Goal: Task Accomplishment & Management: Manage account settings

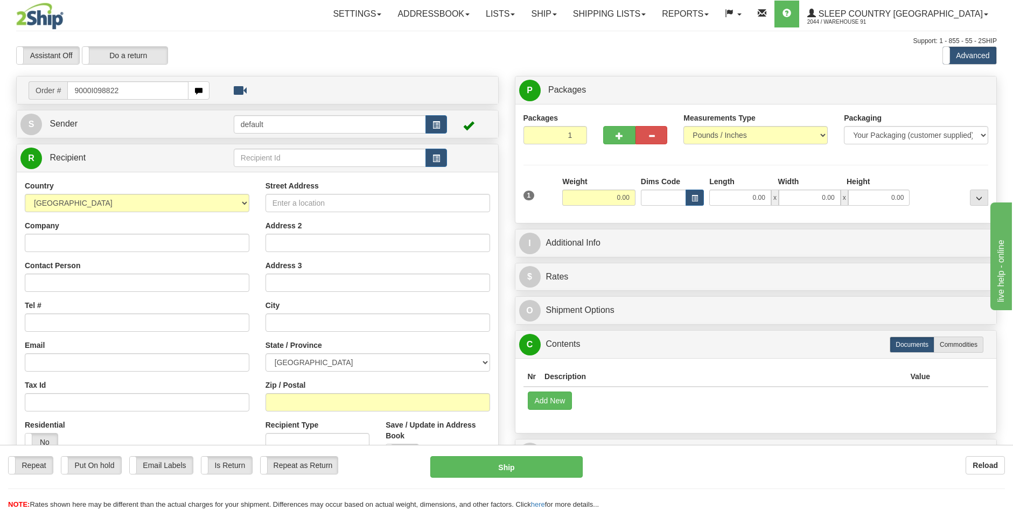
type input "9000I098822"
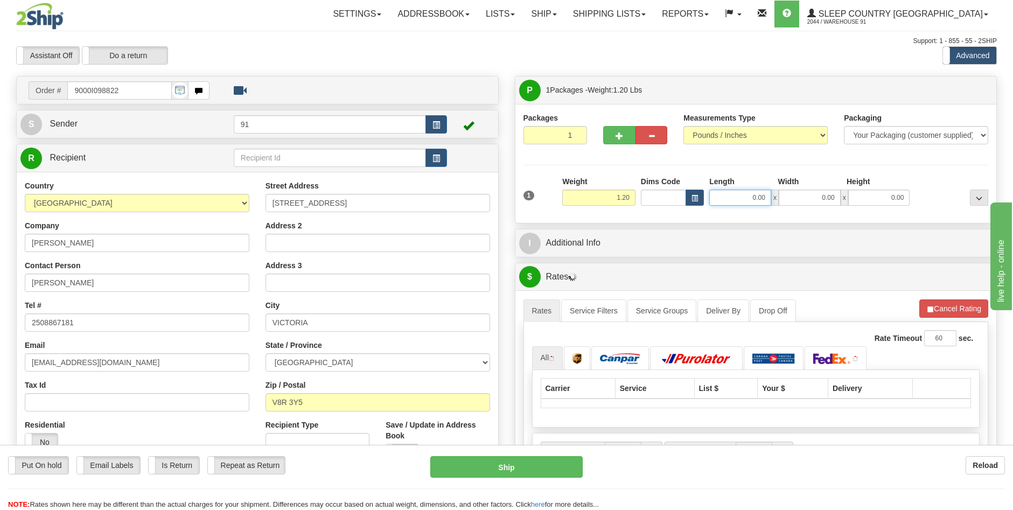
click at [755, 197] on input "0.00" at bounding box center [740, 198] width 62 height 16
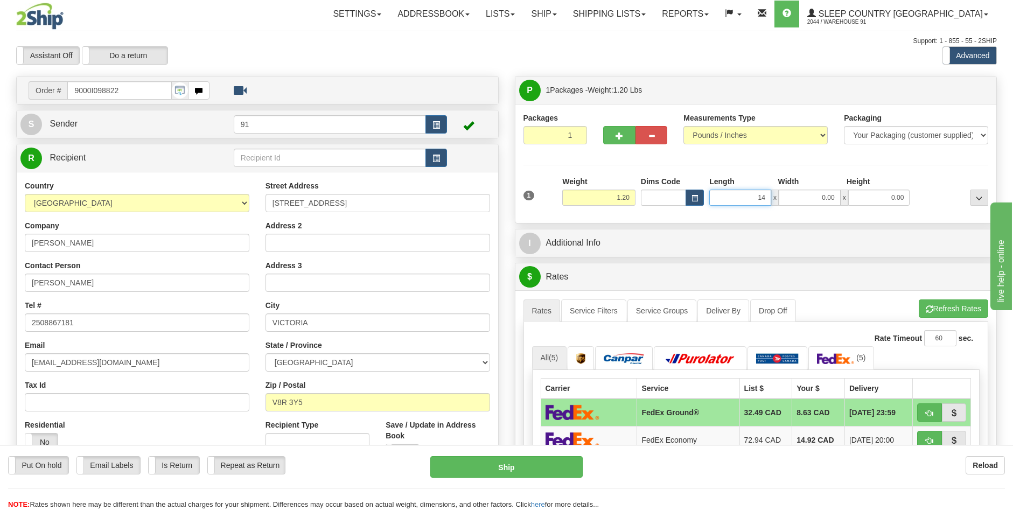
type input "14.00"
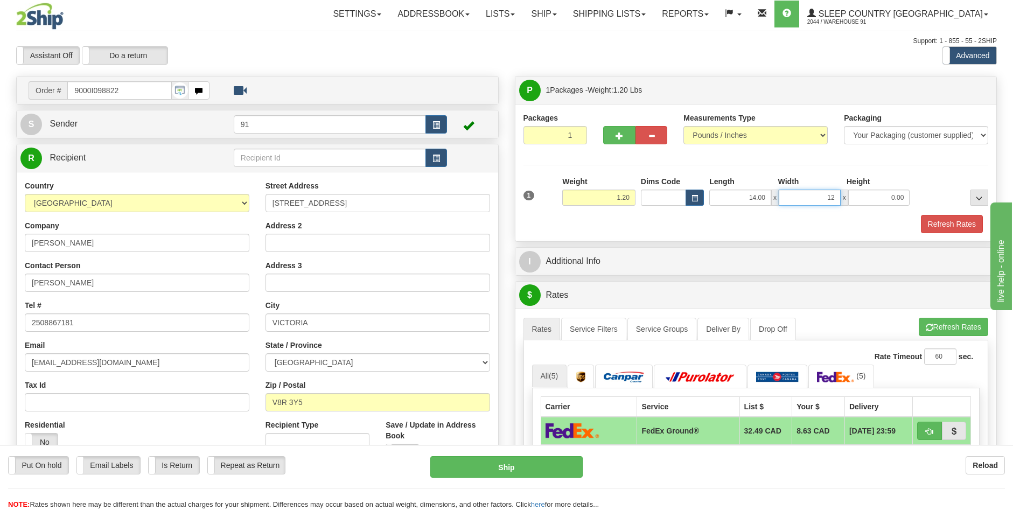
type input "12.00"
type input "6.00"
click at [938, 226] on button "Refresh Rates" at bounding box center [952, 224] width 62 height 18
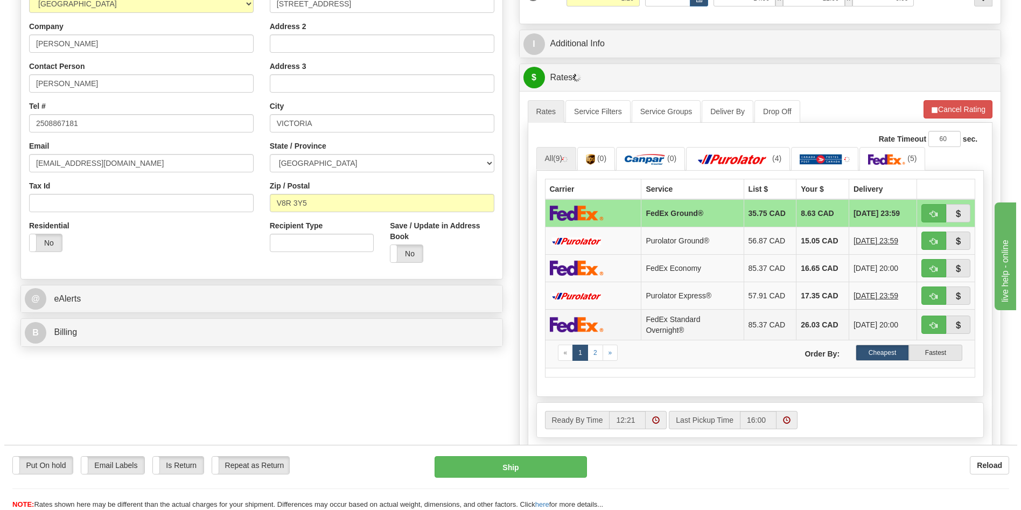
scroll to position [215, 0]
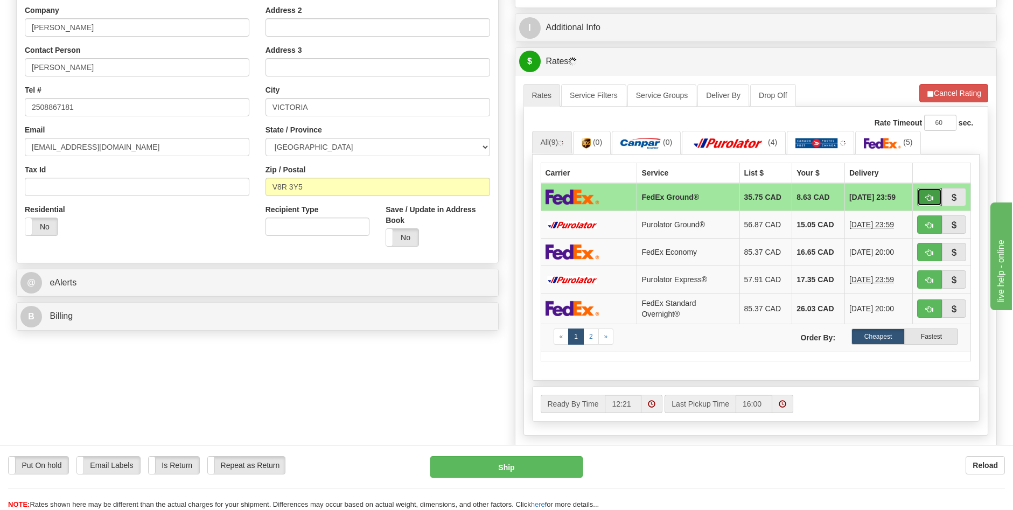
click at [929, 198] on span "button" at bounding box center [930, 197] width 8 height 7
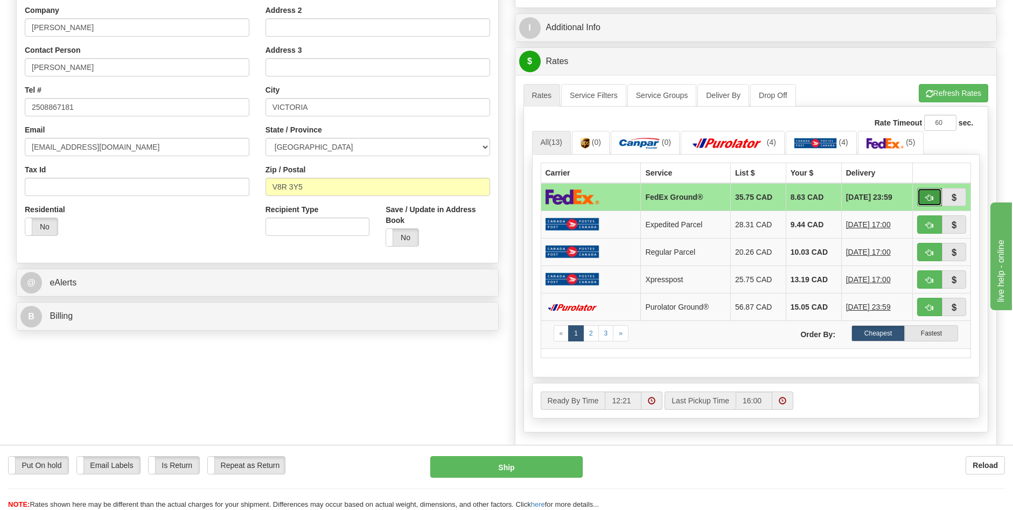
click at [928, 194] on span "button" at bounding box center [930, 197] width 8 height 7
type input "92"
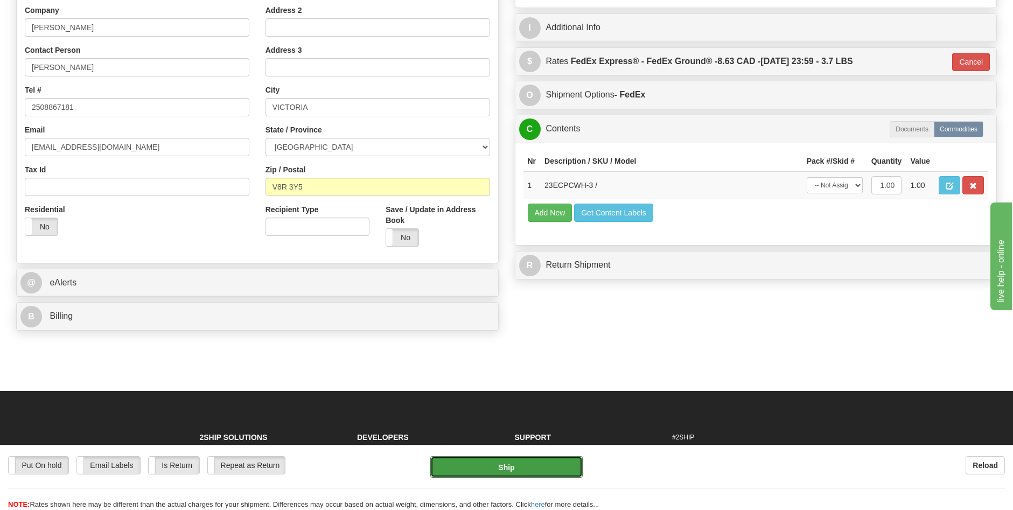
click at [517, 474] on button "Ship" at bounding box center [506, 467] width 152 height 22
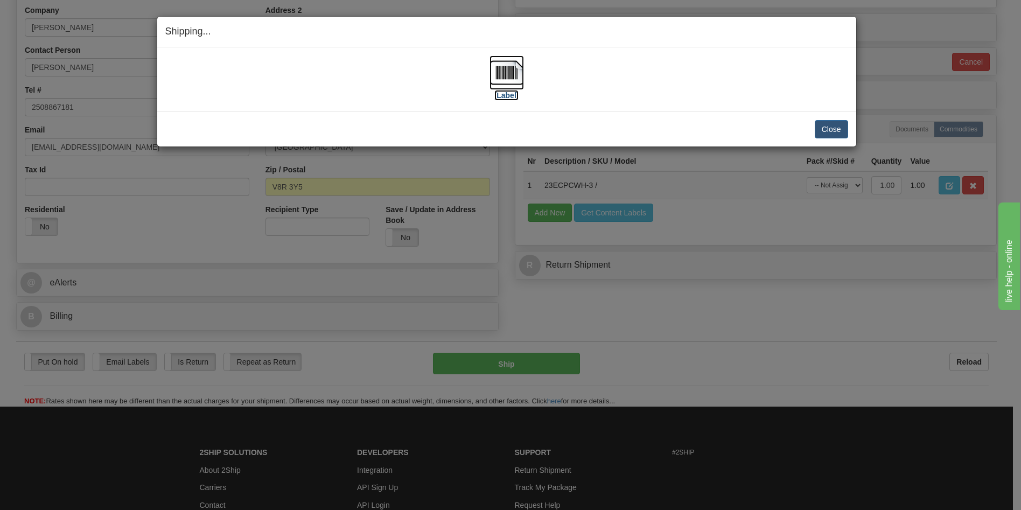
click at [509, 95] on label "[Label]" at bounding box center [506, 95] width 25 height 11
click at [827, 128] on button "Close" at bounding box center [831, 129] width 33 height 18
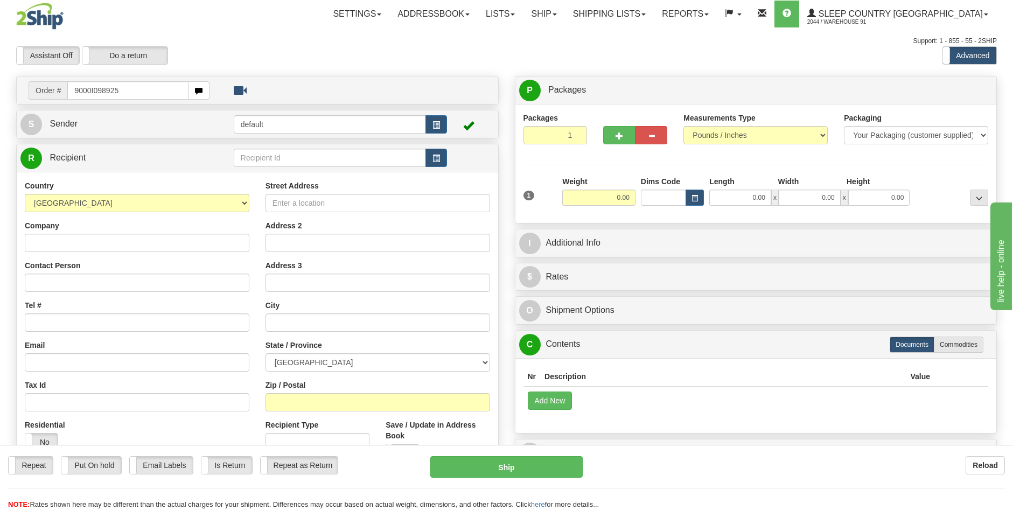
type input "9000I098925"
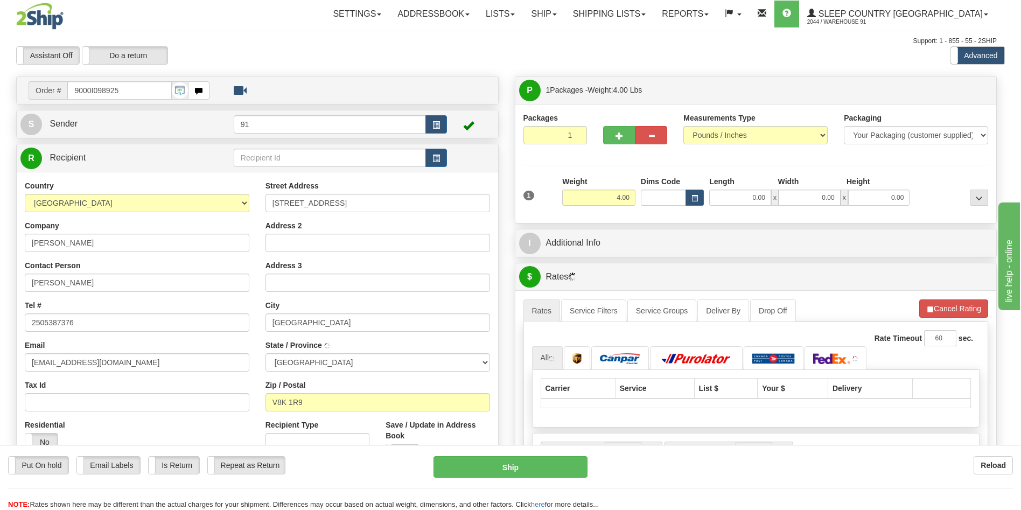
type input "[GEOGRAPHIC_DATA]"
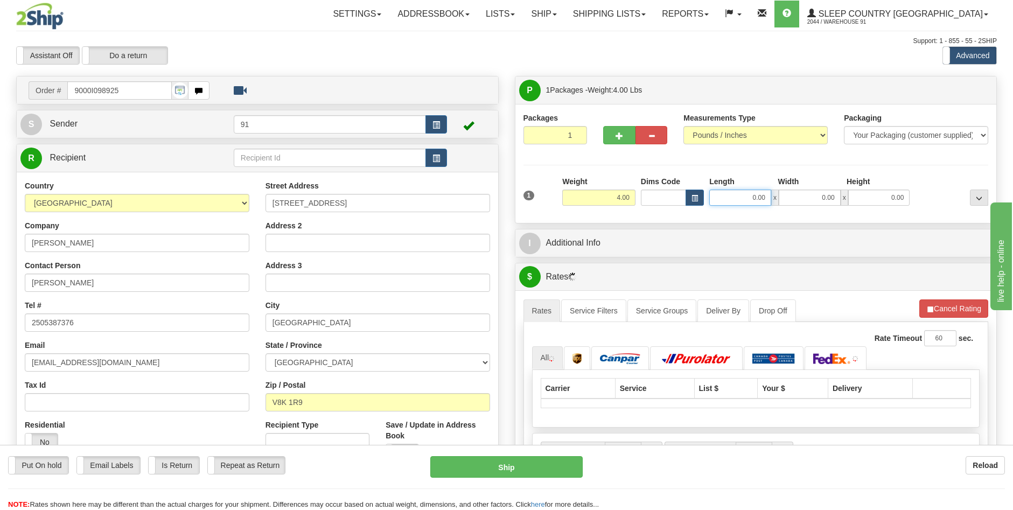
click at [752, 201] on input "0.00" at bounding box center [740, 198] width 62 height 16
type input "14.00"
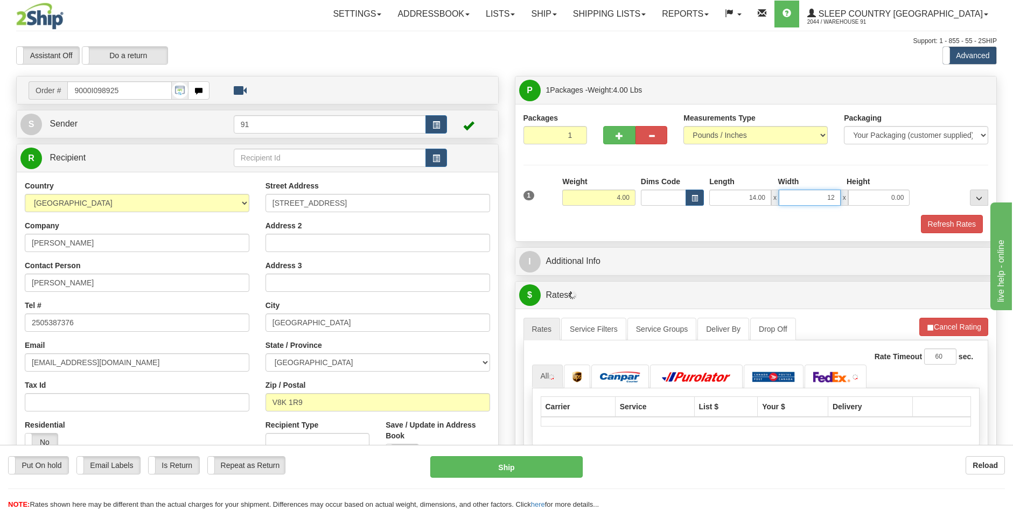
type input "12.00"
type input "4.00"
click at [943, 231] on button "Refresh Rates" at bounding box center [952, 224] width 62 height 18
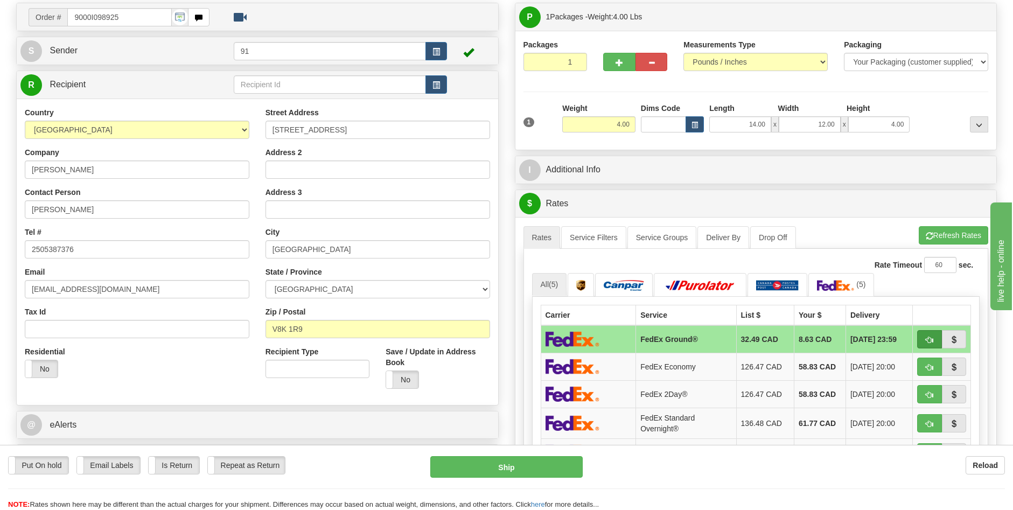
scroll to position [215, 0]
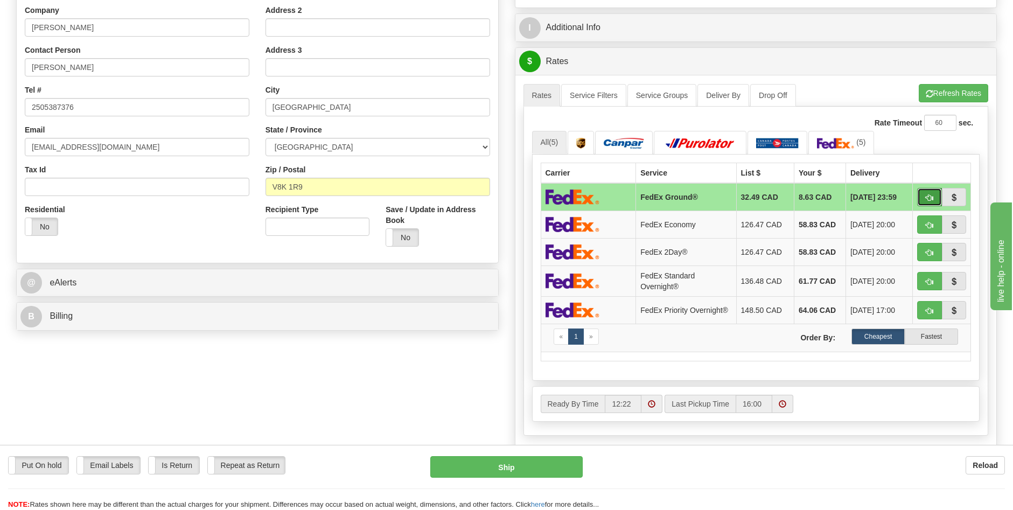
click at [931, 194] on span "button" at bounding box center [930, 197] width 8 height 7
type input "92"
click at [928, 195] on span "button" at bounding box center [930, 197] width 8 height 7
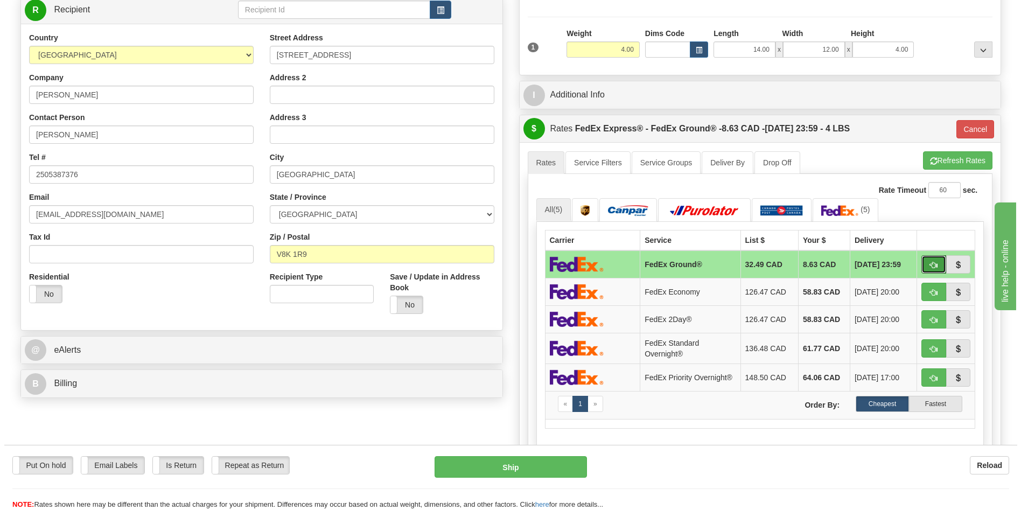
scroll to position [323, 0]
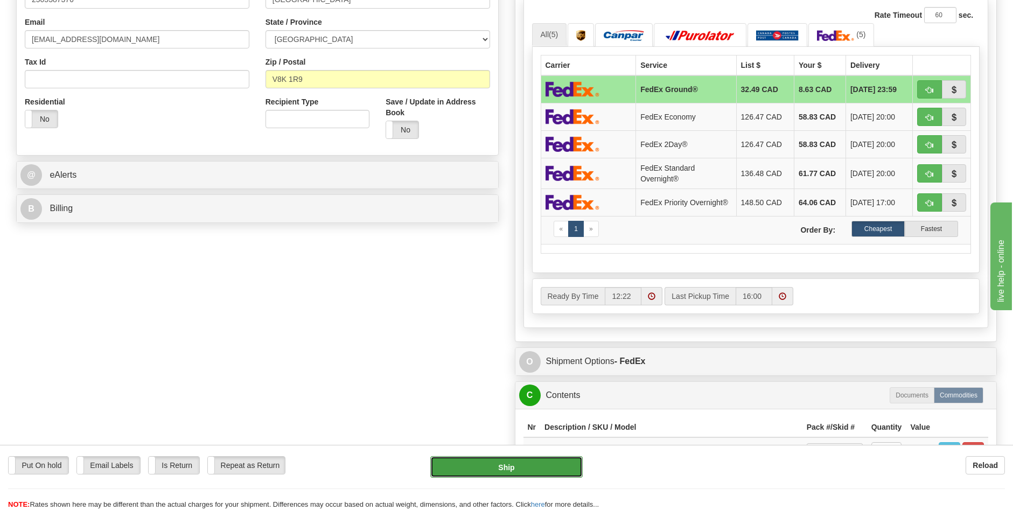
click at [555, 465] on button "Ship" at bounding box center [506, 467] width 152 height 22
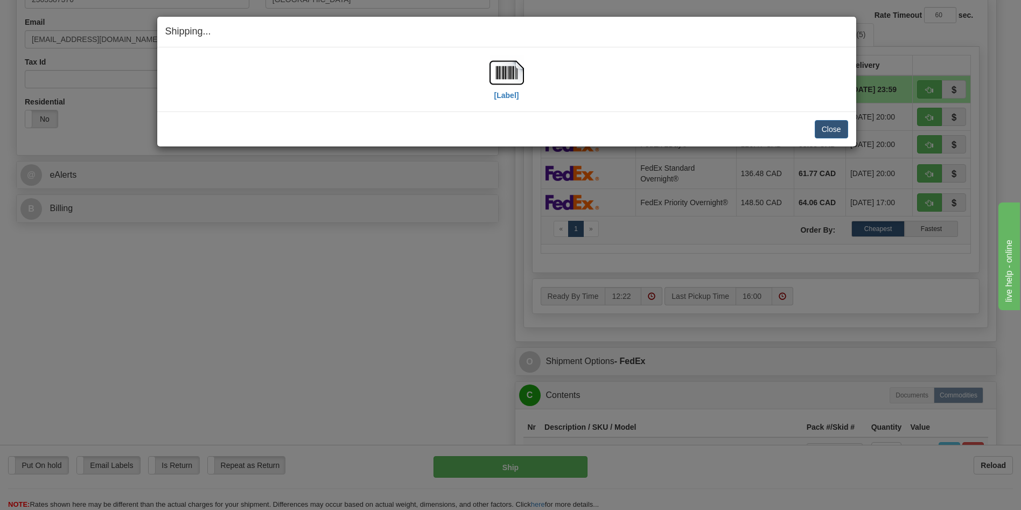
click at [504, 102] on div "[Label]" at bounding box center [506, 79] width 34 height 48
click at [509, 93] on label "[Label]" at bounding box center [506, 95] width 25 height 11
click at [382, 413] on div "Shipping... Your SHIPMENT will EXPIRE in [Label] IMPORTANT NOTICE Embassy / Con…" at bounding box center [510, 255] width 1021 height 510
click at [829, 133] on button "Close" at bounding box center [831, 129] width 33 height 18
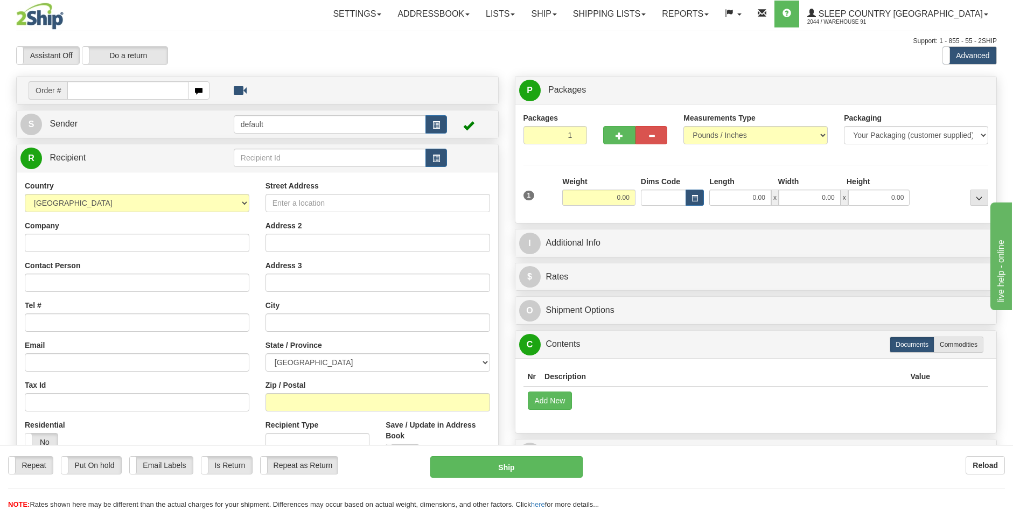
click at [122, 92] on input "text" at bounding box center [127, 90] width 121 height 18
type input "9000I099996"
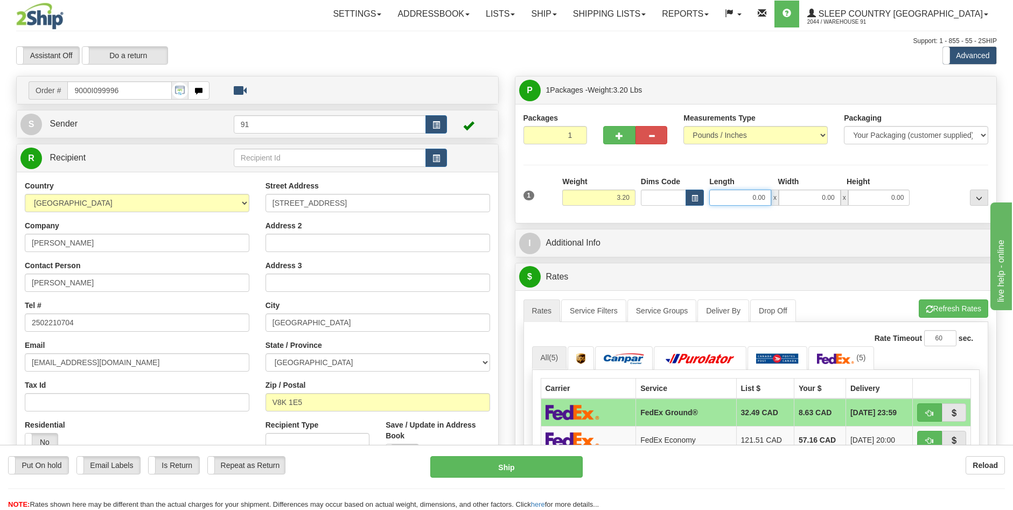
click at [755, 198] on input "0.00" at bounding box center [740, 198] width 62 height 16
type input "16.00"
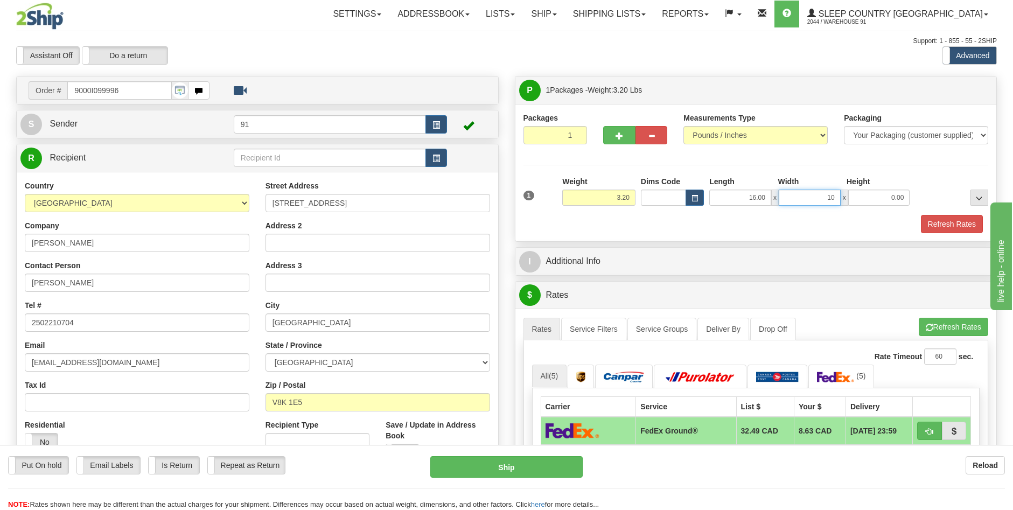
type input "10.00"
click at [950, 220] on button "Refresh Rates" at bounding box center [952, 224] width 62 height 18
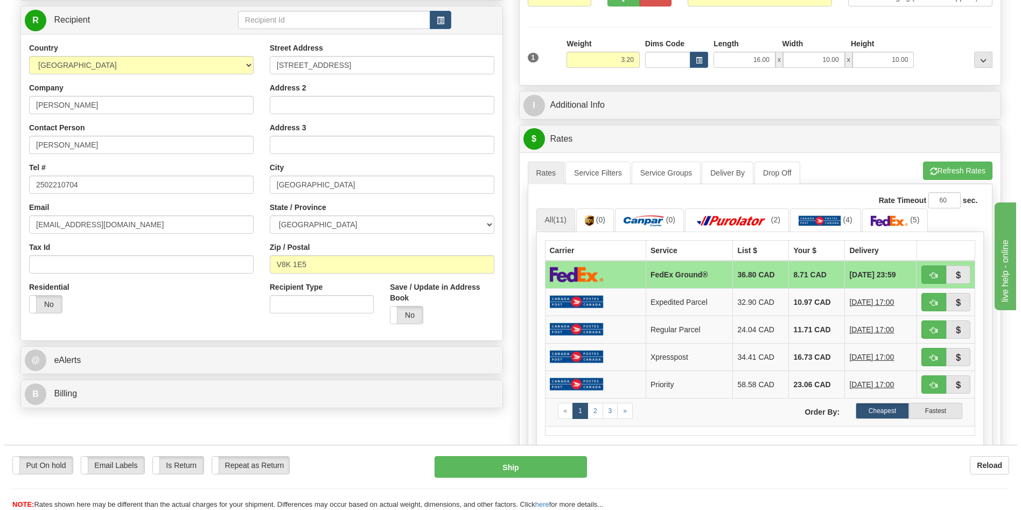
scroll to position [162, 0]
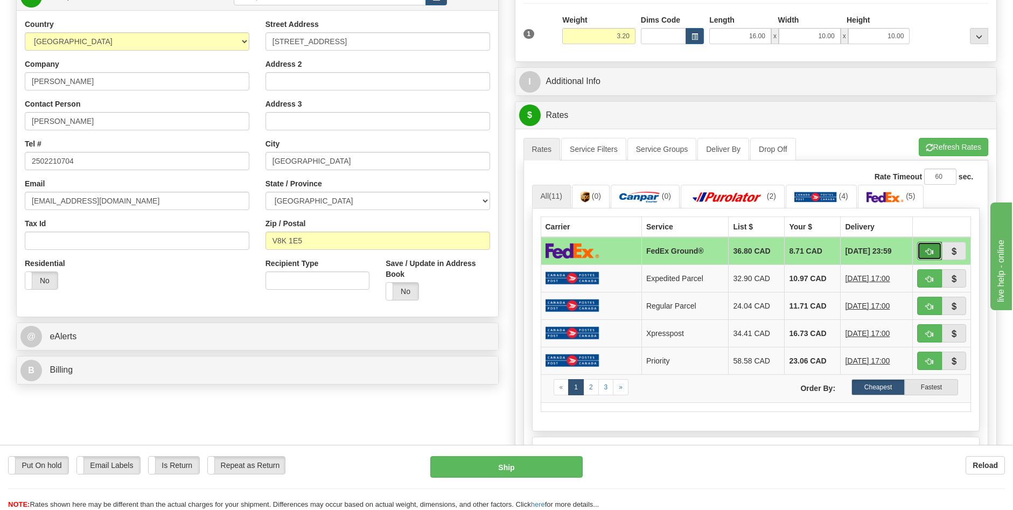
click at [926, 248] on span "button" at bounding box center [930, 251] width 8 height 7
type input "92"
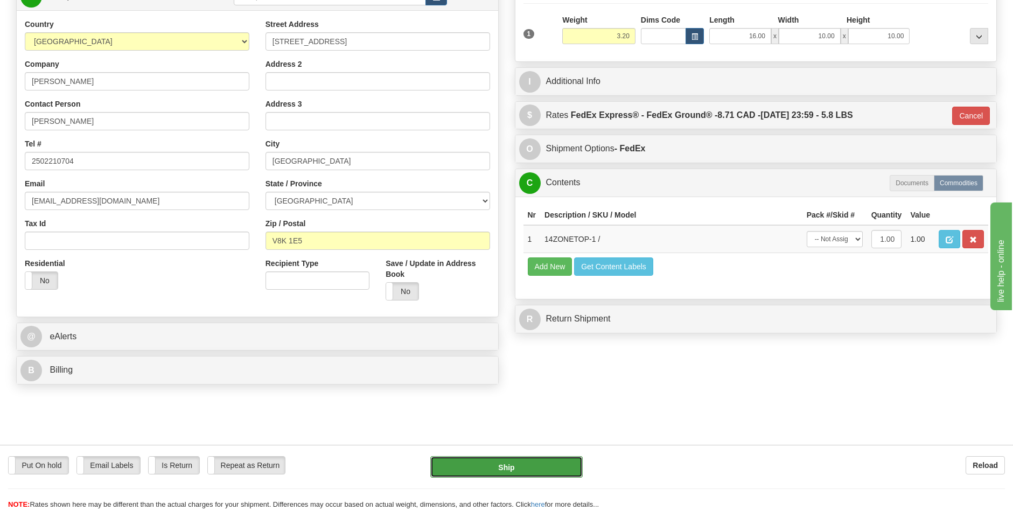
click at [531, 474] on button "Ship" at bounding box center [506, 467] width 152 height 22
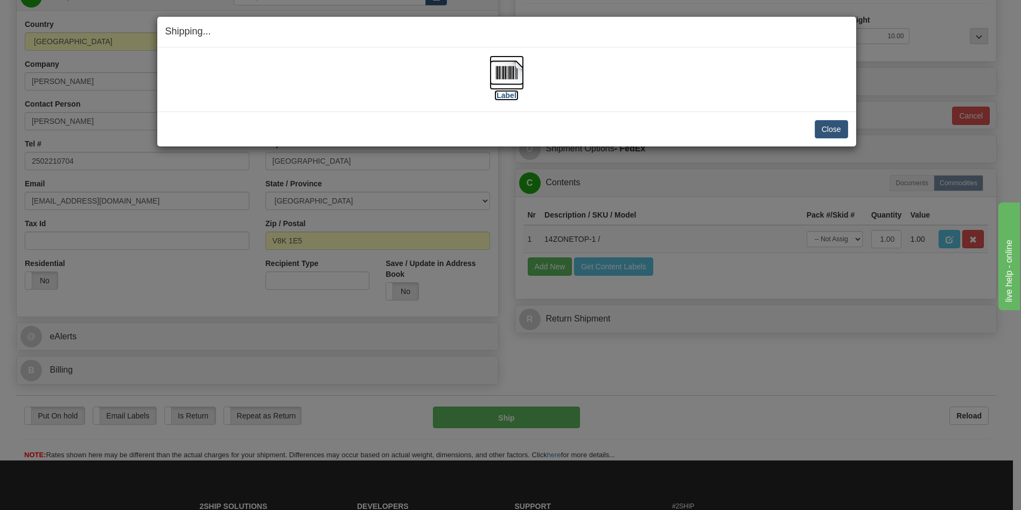
click at [512, 98] on label "[Label]" at bounding box center [506, 95] width 25 height 11
click at [838, 136] on button "Close" at bounding box center [831, 129] width 33 height 18
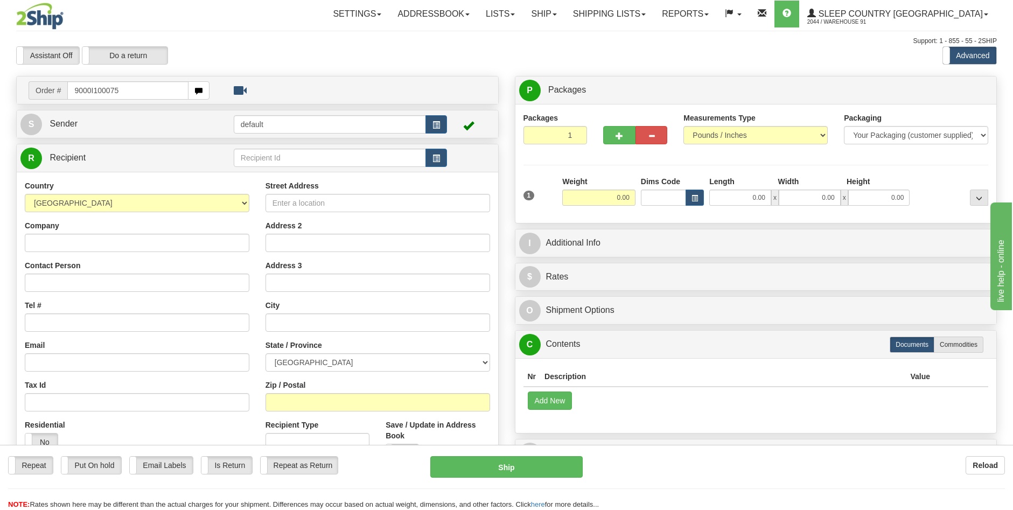
type input "9000I100075"
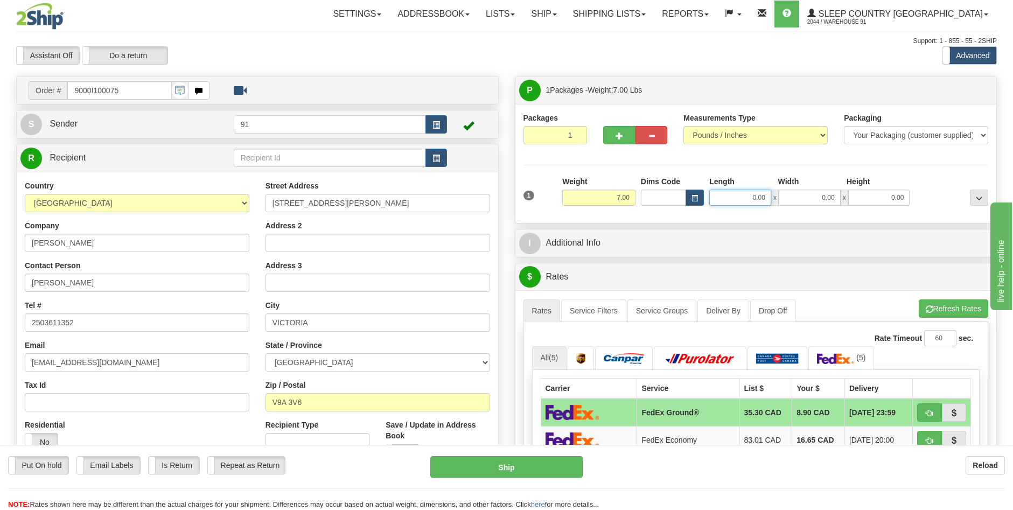
drag, startPoint x: 753, startPoint y: 199, endPoint x: 807, endPoint y: 185, distance: 56.0
click at [753, 199] on input "0.00" at bounding box center [740, 198] width 62 height 16
type input "20.00"
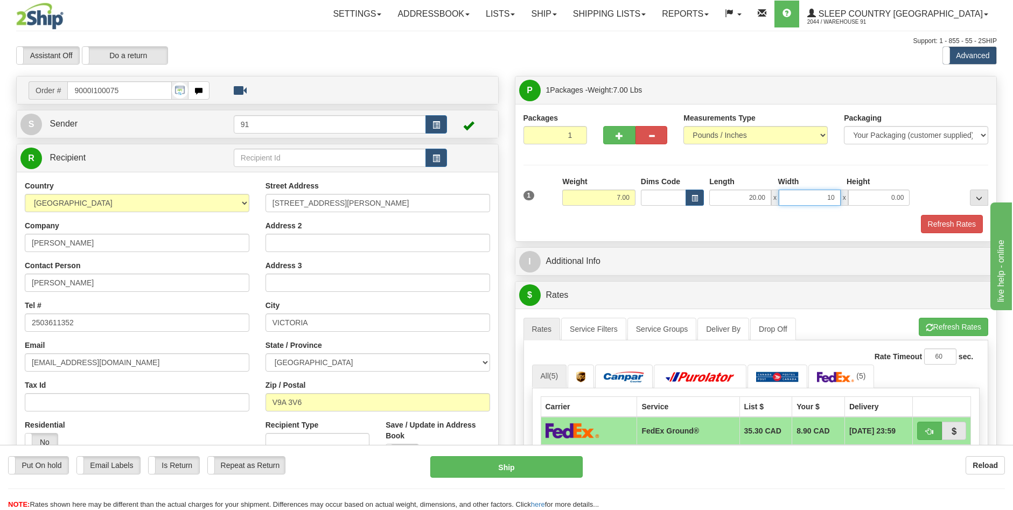
type input "10.00"
type input "8.00"
click at [947, 220] on button "Refresh Rates" at bounding box center [952, 224] width 62 height 18
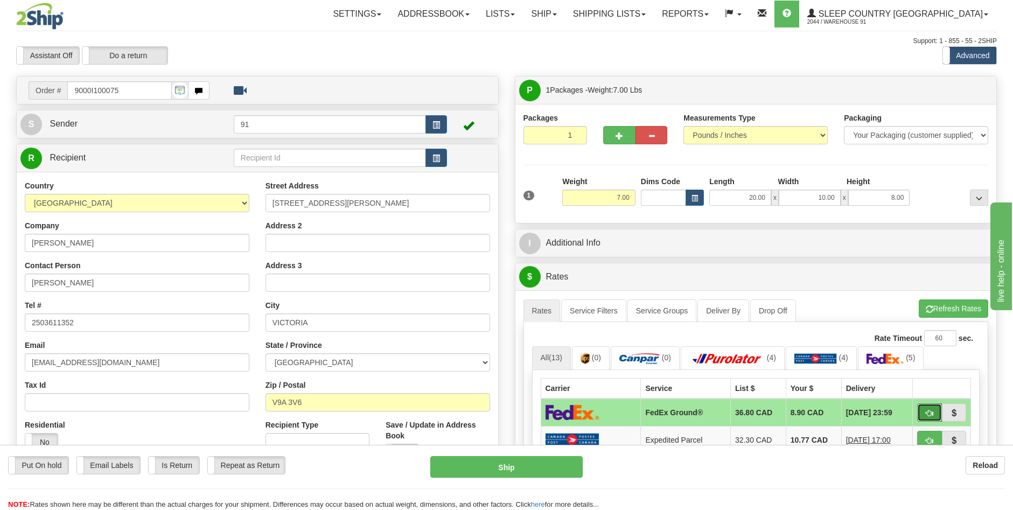
click at [924, 412] on button "button" at bounding box center [929, 412] width 25 height 18
type input "92"
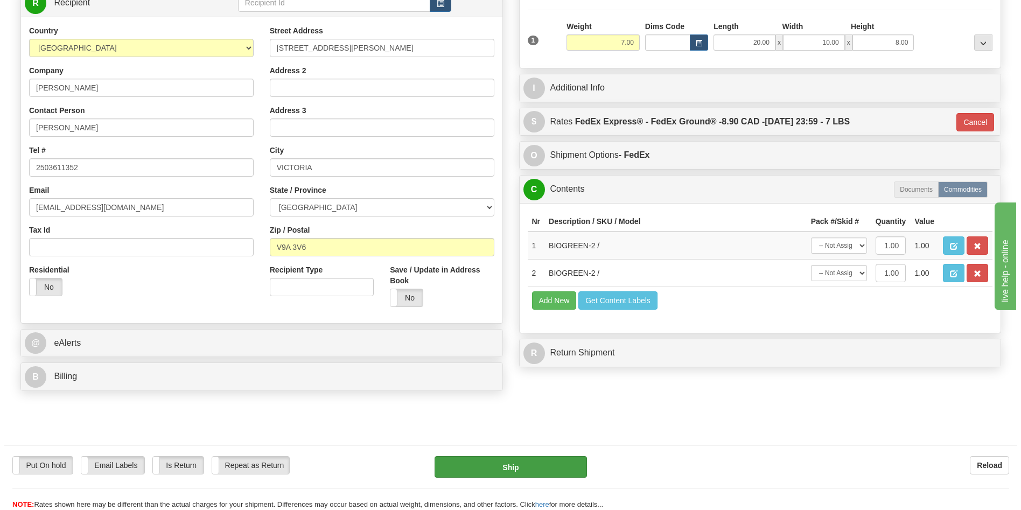
scroll to position [162, 0]
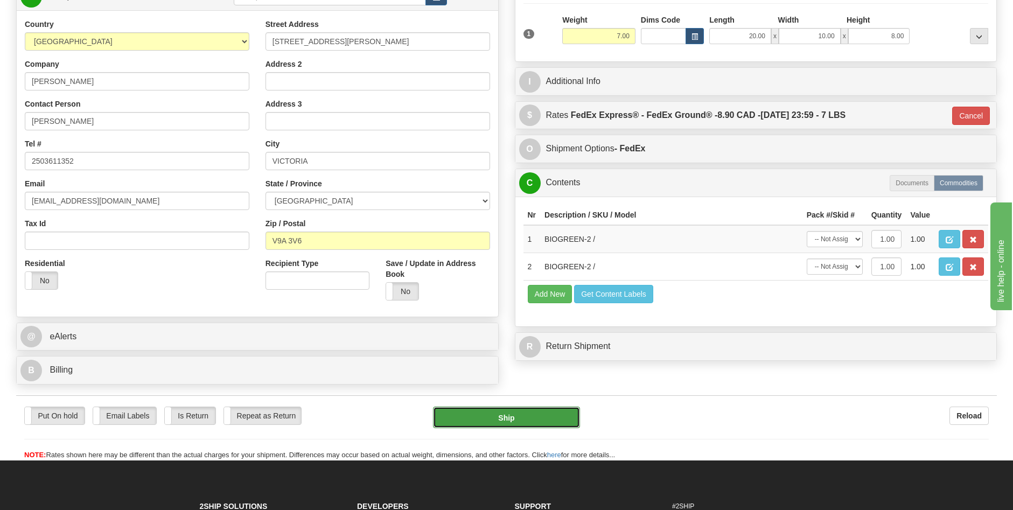
click at [512, 424] on button "Ship" at bounding box center [506, 417] width 147 height 22
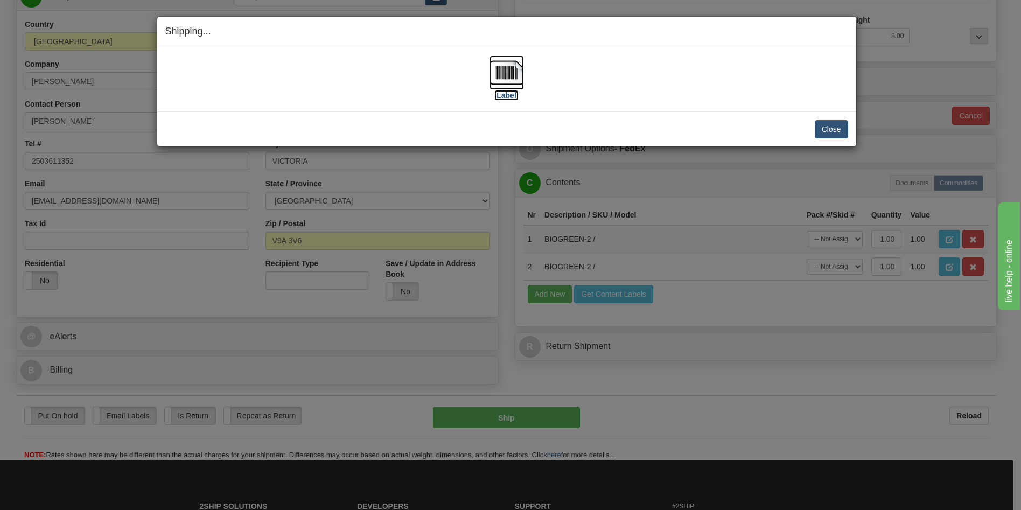
click at [512, 97] on label "[Label]" at bounding box center [506, 95] width 25 height 11
click at [829, 130] on button "Close" at bounding box center [831, 129] width 33 height 18
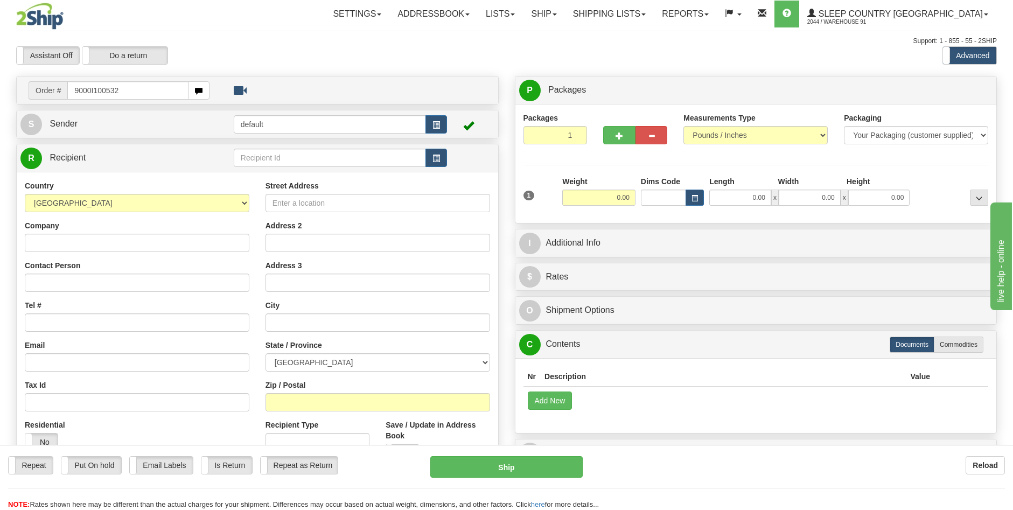
type input "9000I100532"
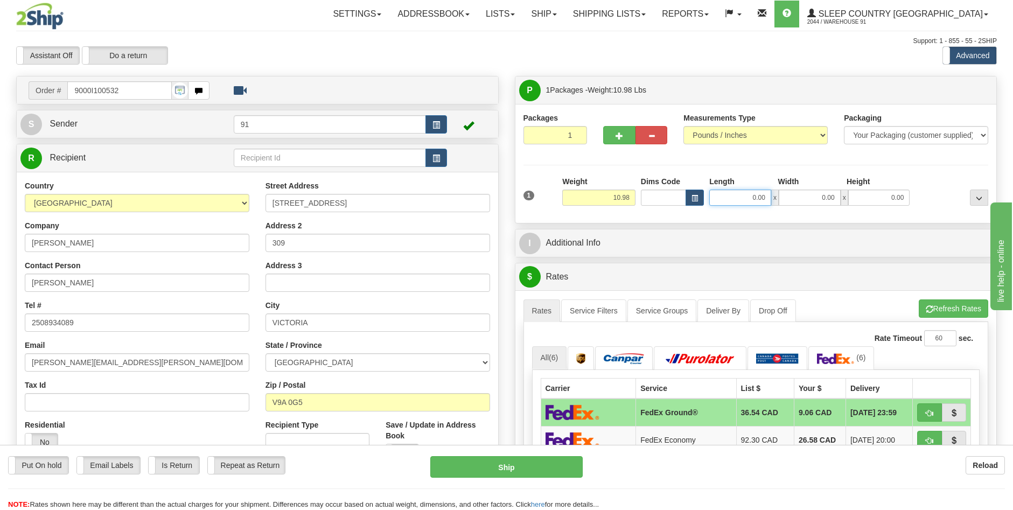
drag, startPoint x: 756, startPoint y: 192, endPoint x: 766, endPoint y: 192, distance: 10.2
click at [756, 194] on input "0.00" at bounding box center [740, 198] width 62 height 16
type input "14.00"
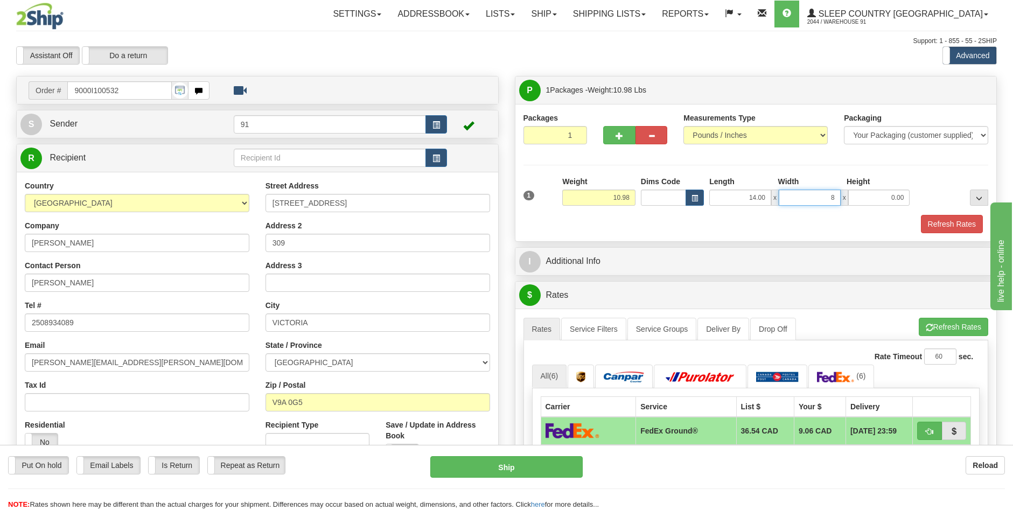
type input "8.00"
type input "16.00"
click at [939, 232] on button "Refresh Rates" at bounding box center [952, 224] width 62 height 18
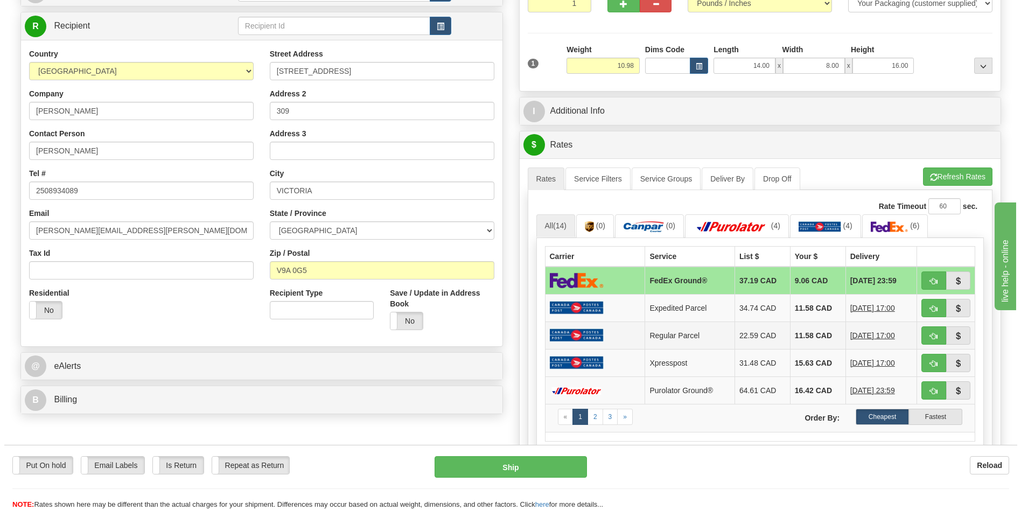
scroll to position [162, 0]
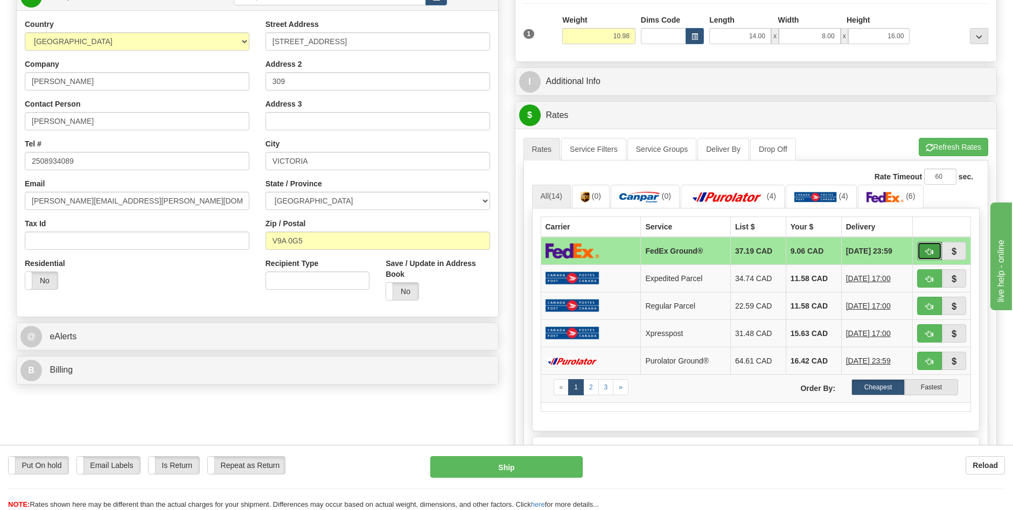
click at [921, 249] on button "button" at bounding box center [929, 251] width 25 height 18
type input "92"
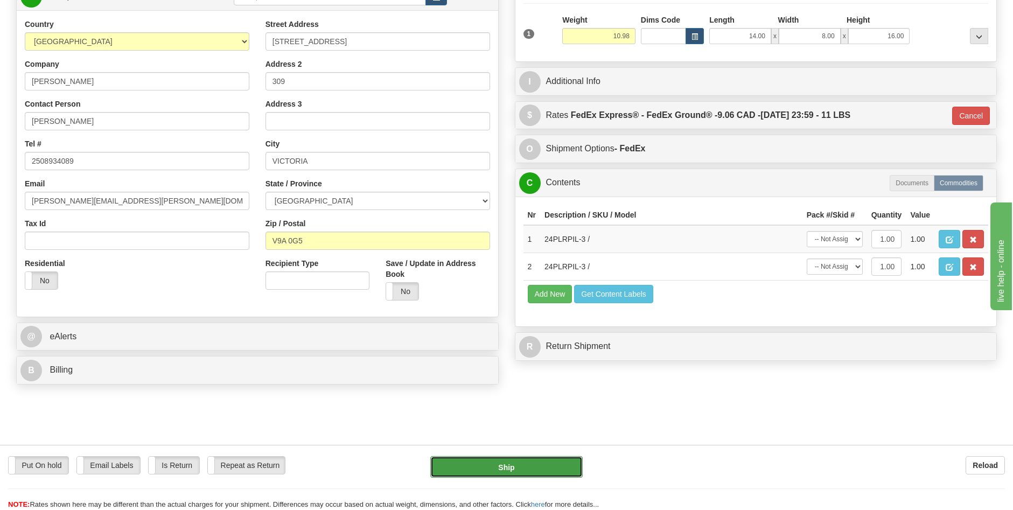
click at [544, 459] on button "Ship" at bounding box center [506, 467] width 152 height 22
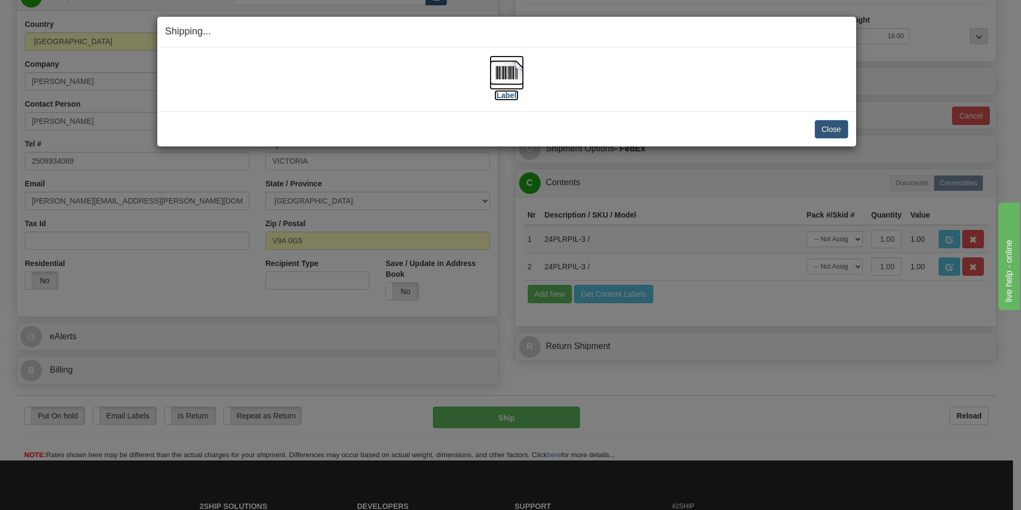
click at [511, 94] on label "[Label]" at bounding box center [506, 95] width 25 height 11
click at [826, 128] on button "Close" at bounding box center [831, 129] width 33 height 18
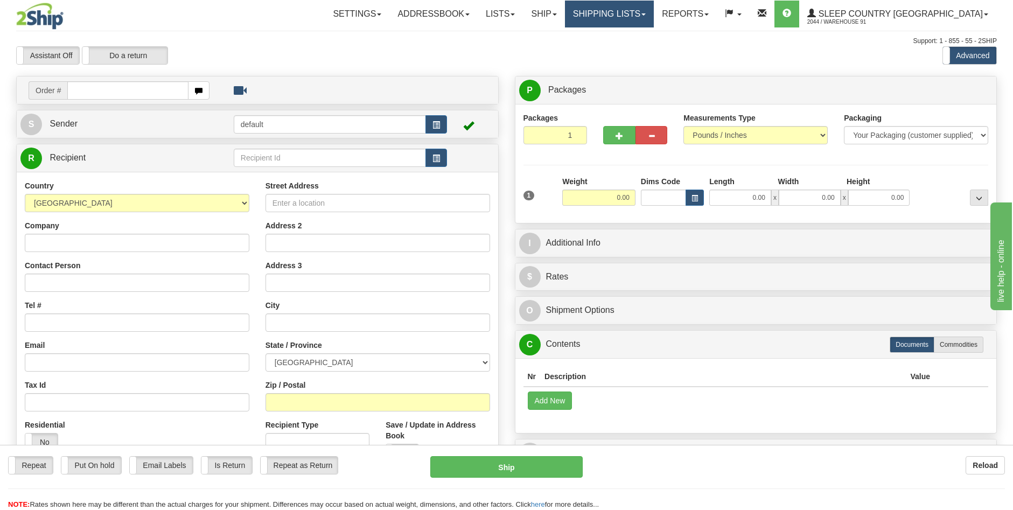
click at [642, 20] on link "Shipping lists" at bounding box center [609, 14] width 89 height 27
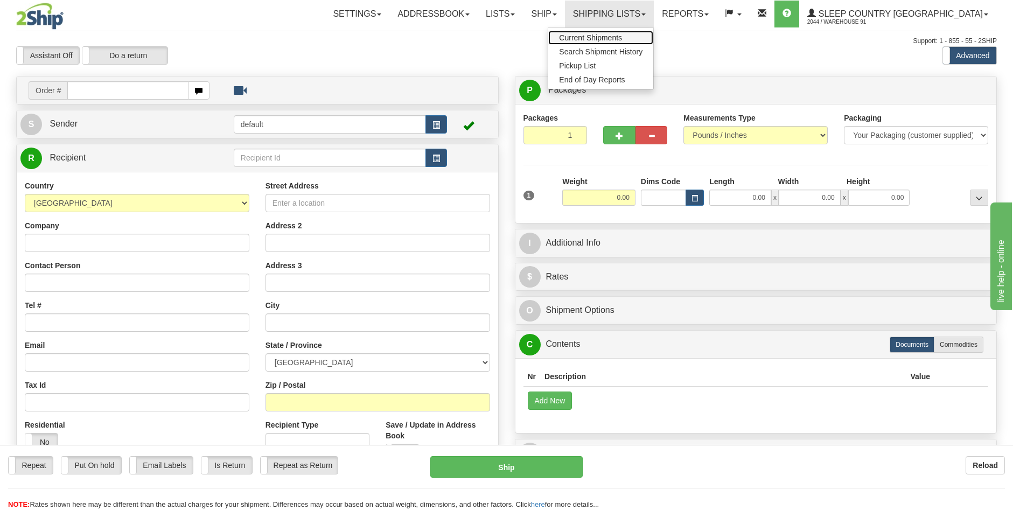
click at [622, 38] on span "Current Shipments" at bounding box center [590, 37] width 63 height 9
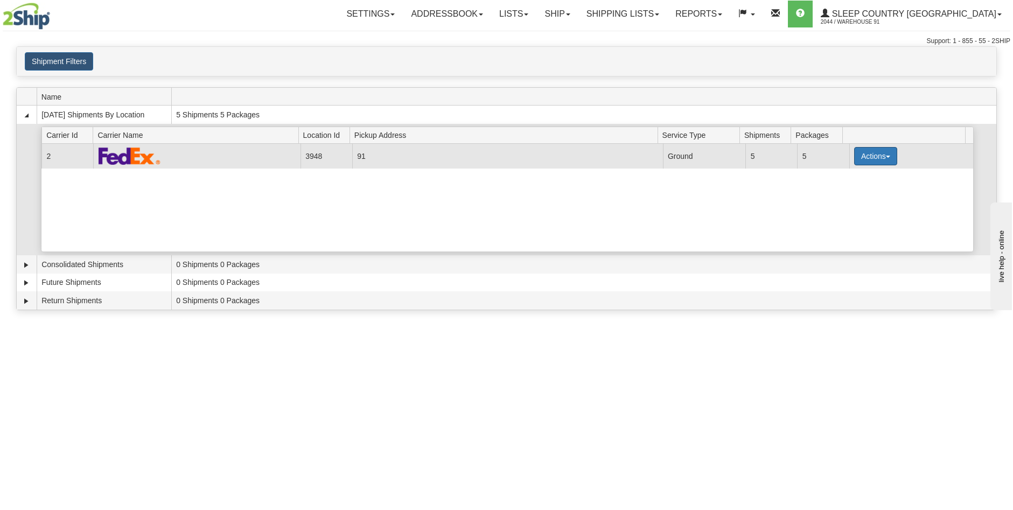
click at [881, 158] on button "Actions" at bounding box center [875, 156] width 43 height 18
click at [839, 193] on span "Close" at bounding box center [833, 190] width 25 height 8
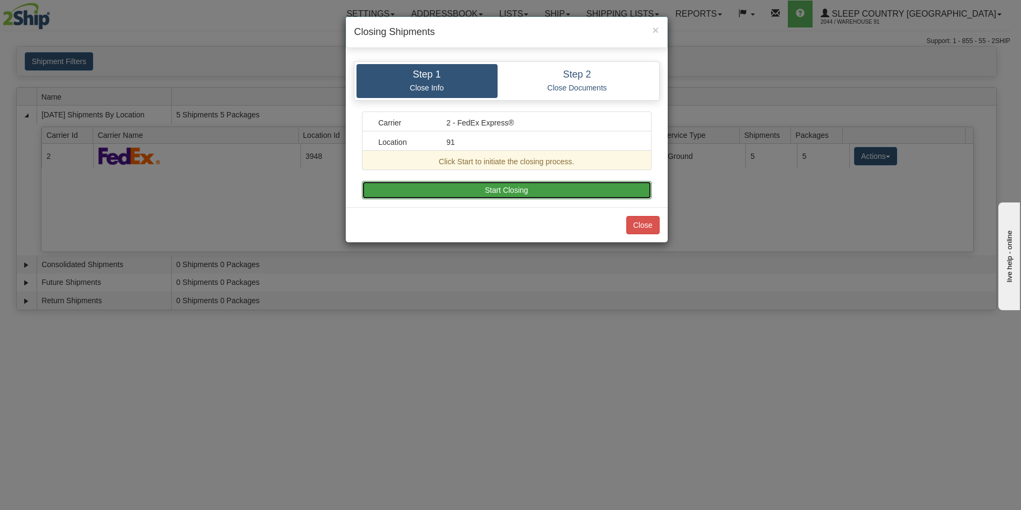
drag, startPoint x: 489, startPoint y: 188, endPoint x: 495, endPoint y: 188, distance: 5.9
click at [491, 188] on button "Start Closing" at bounding box center [507, 190] width 290 height 18
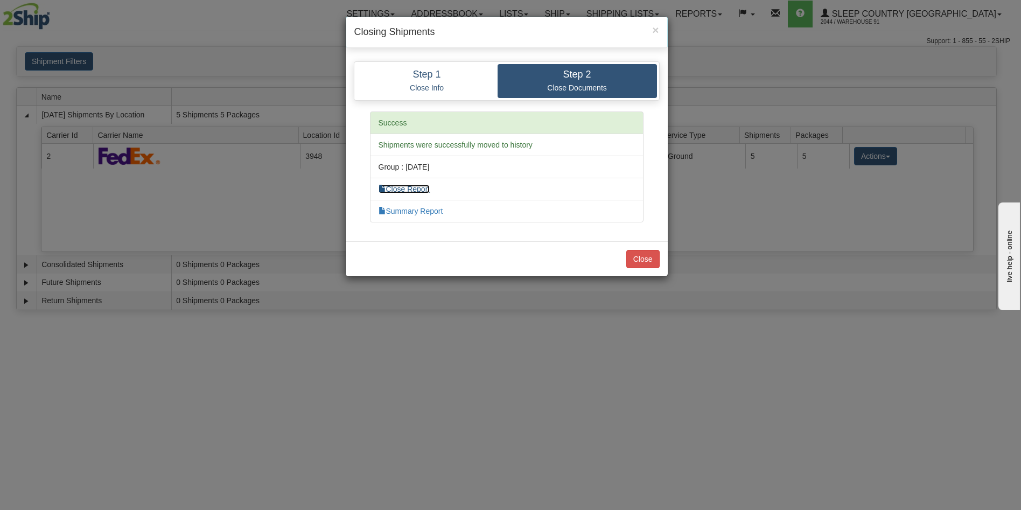
click at [407, 193] on link "Close Report" at bounding box center [405, 189] width 52 height 9
click at [404, 213] on link "Summary Report" at bounding box center [411, 211] width 65 height 9
click at [642, 263] on button "Close" at bounding box center [642, 259] width 33 height 18
